Goal: Understand process/instructions: Learn about a topic

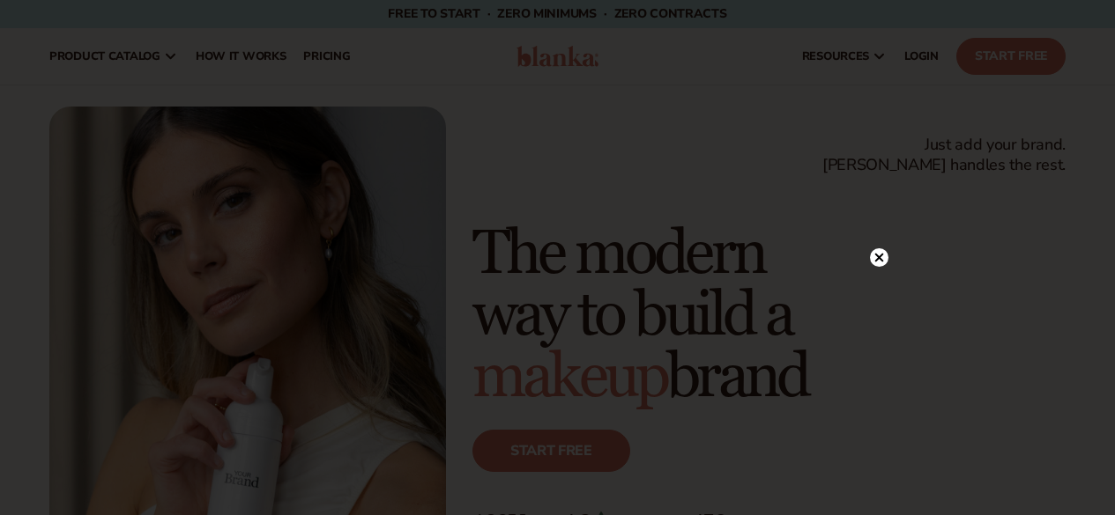
scroll to position [752, 0]
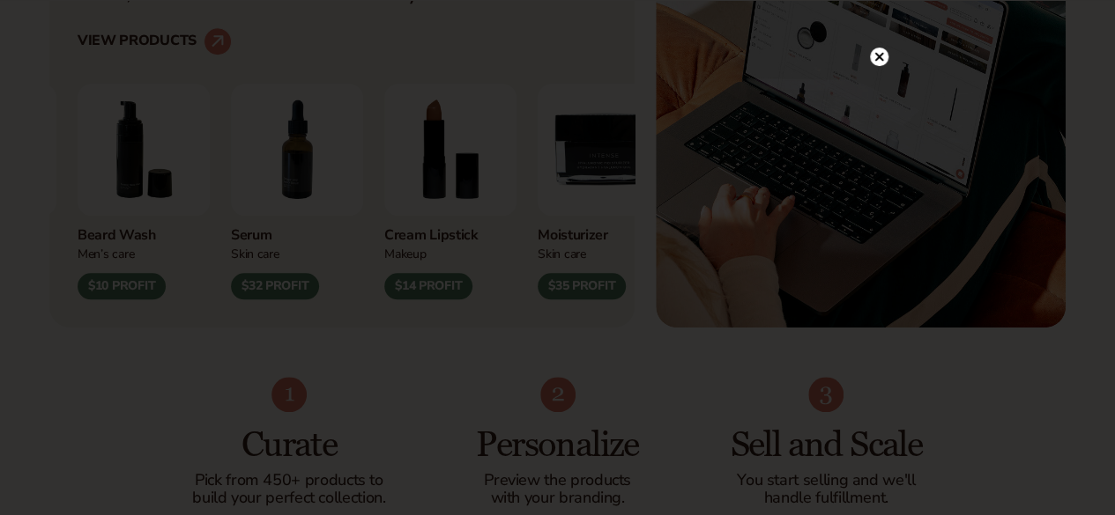
click at [881, 58] on circle at bounding box center [879, 57] width 19 height 19
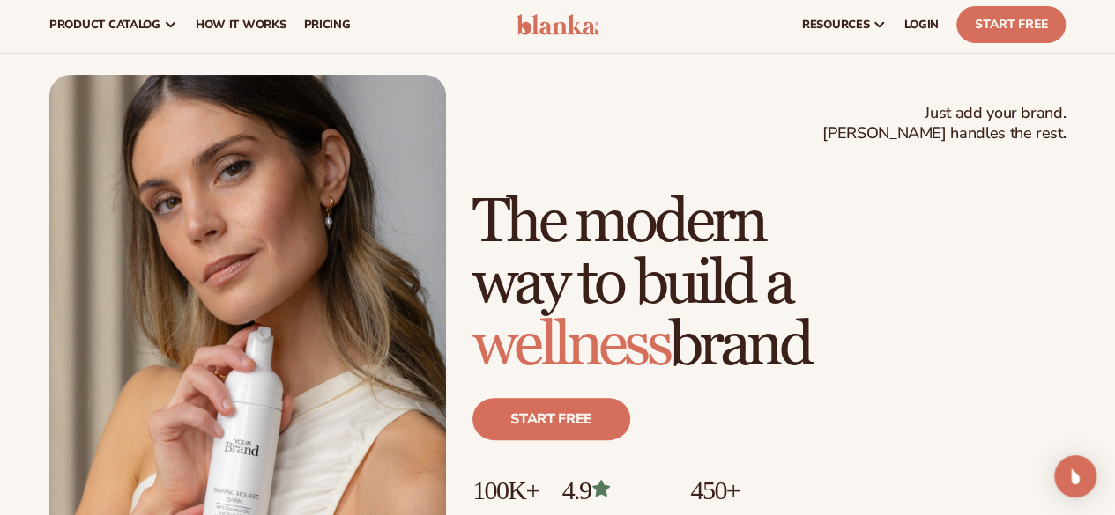
scroll to position [0, 0]
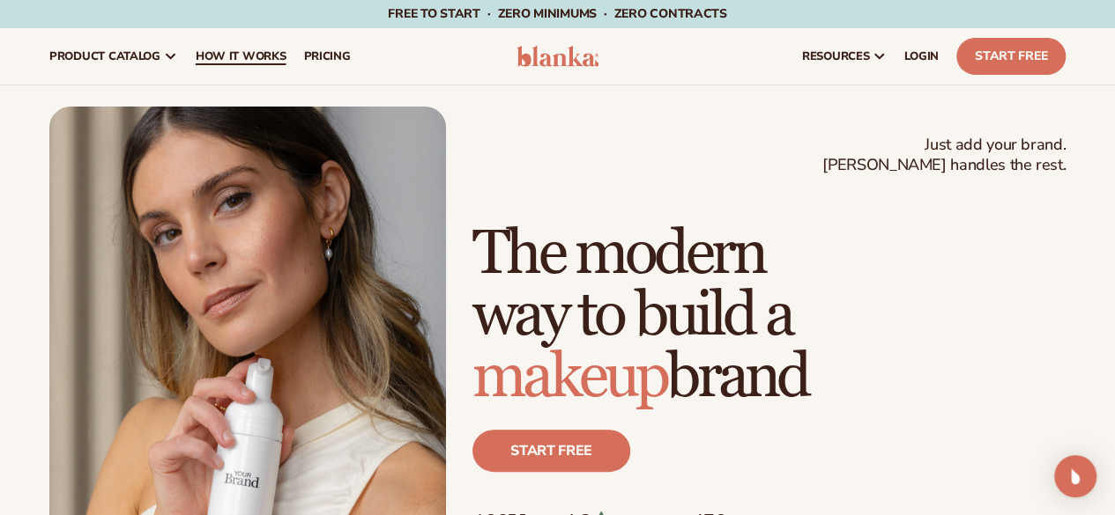
click at [227, 54] on span "How It Works" at bounding box center [241, 56] width 91 height 14
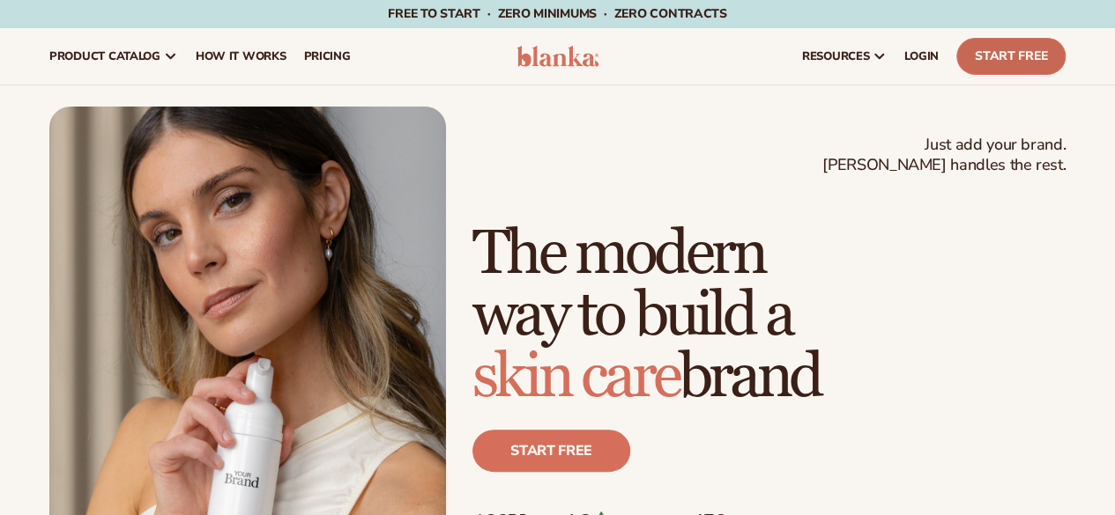
click at [1008, 60] on link "Start Free" at bounding box center [1010, 56] width 109 height 37
